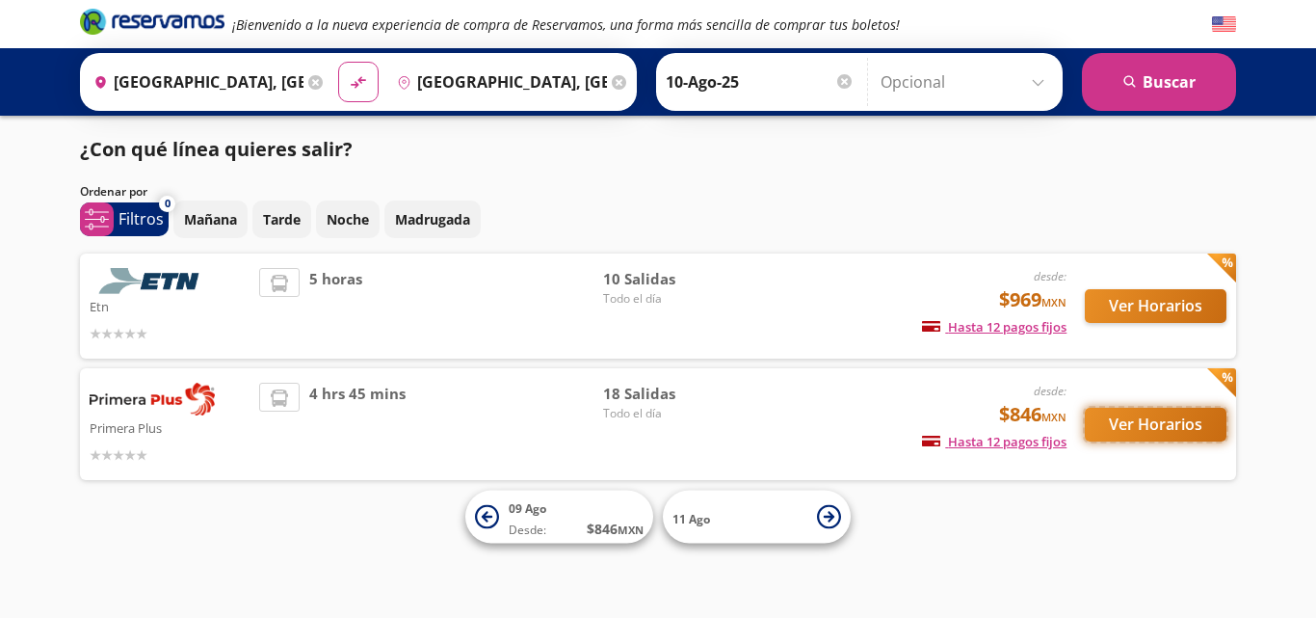
click at [1147, 425] on button "Ver Horarios" at bounding box center [1156, 425] width 142 height 34
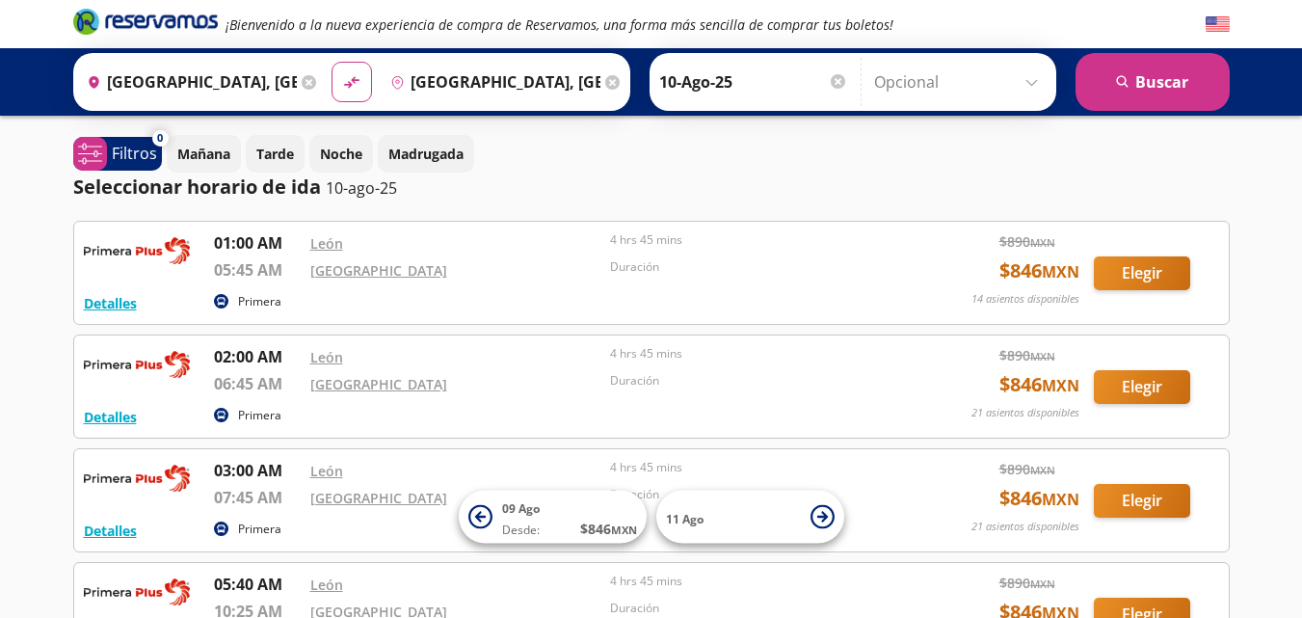
click at [609, 80] on icon at bounding box center [612, 82] width 14 height 14
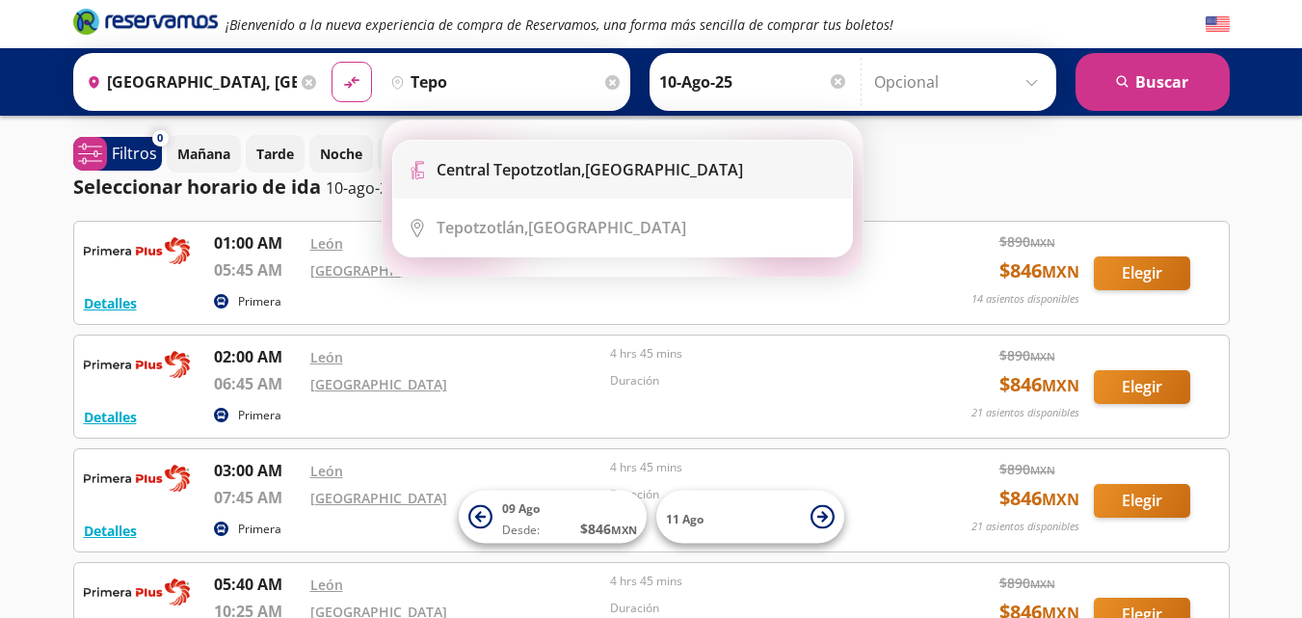
click at [582, 158] on li "Terminal Icon" at bounding box center [622, 170] width 459 height 58
type input "Central Tepotzotlan, [GEOGRAPHIC_DATA]"
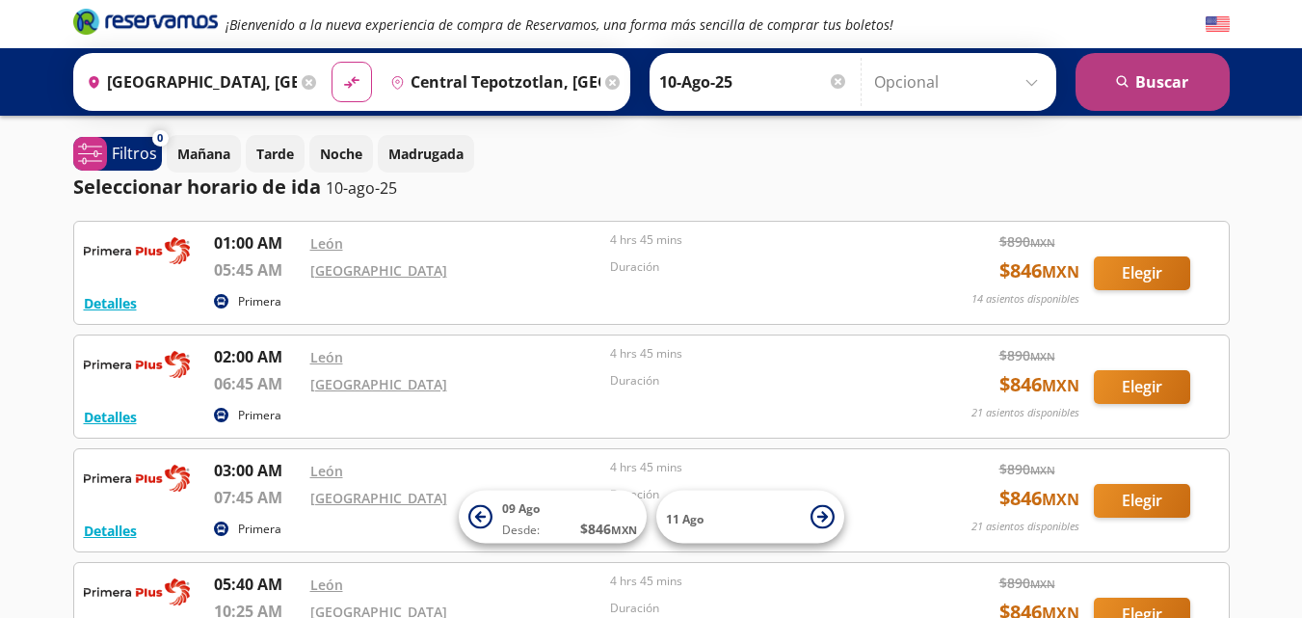
click at [1118, 78] on icon "submit" at bounding box center [1122, 81] width 12 height 12
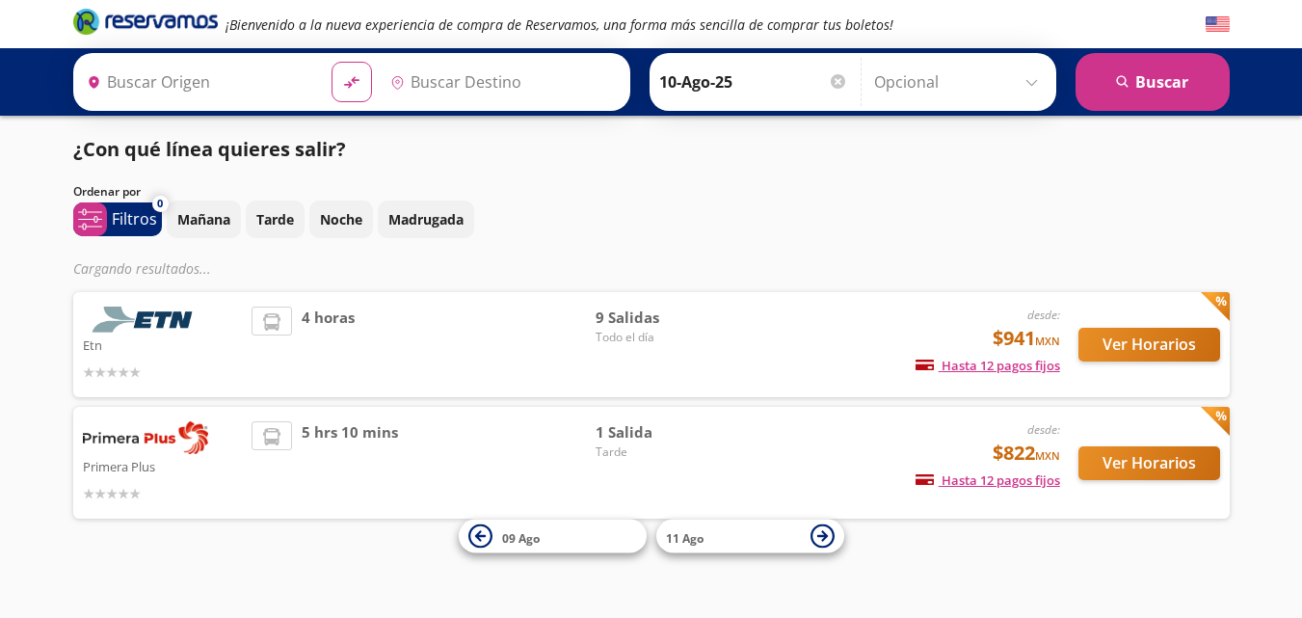
type input "Central Tepotzotlan, [GEOGRAPHIC_DATA]"
type input "[GEOGRAPHIC_DATA], [GEOGRAPHIC_DATA]"
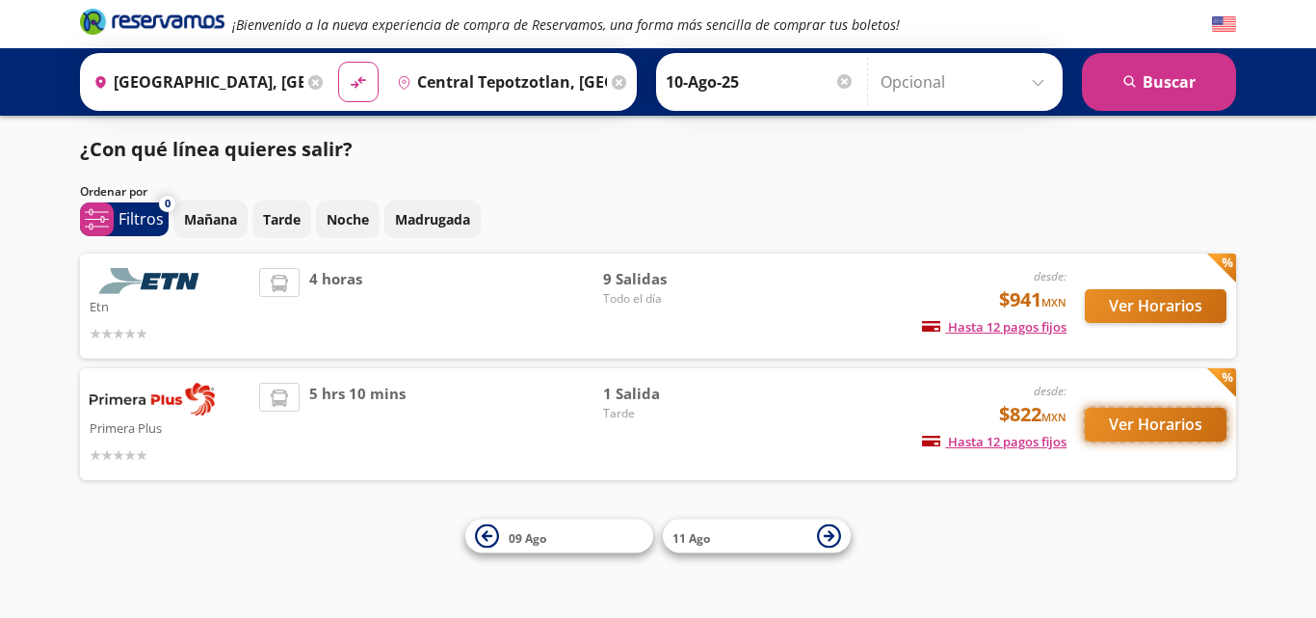
click at [1175, 425] on button "Ver Horarios" at bounding box center [1156, 425] width 142 height 34
